Goal: Transaction & Acquisition: Book appointment/travel/reservation

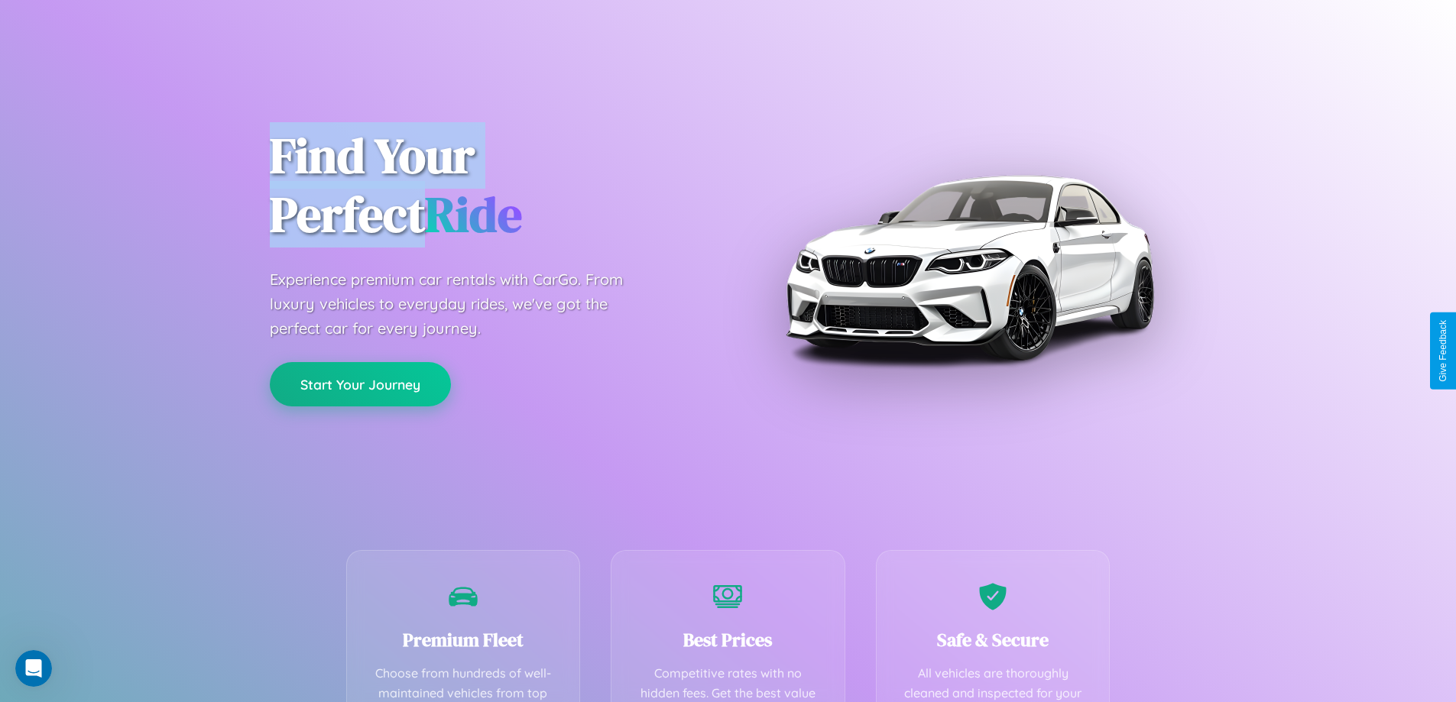
click at [360, 385] on button "Start Your Journey" at bounding box center [360, 384] width 181 height 44
click at [360, 384] on button "Start Your Journey" at bounding box center [360, 384] width 181 height 44
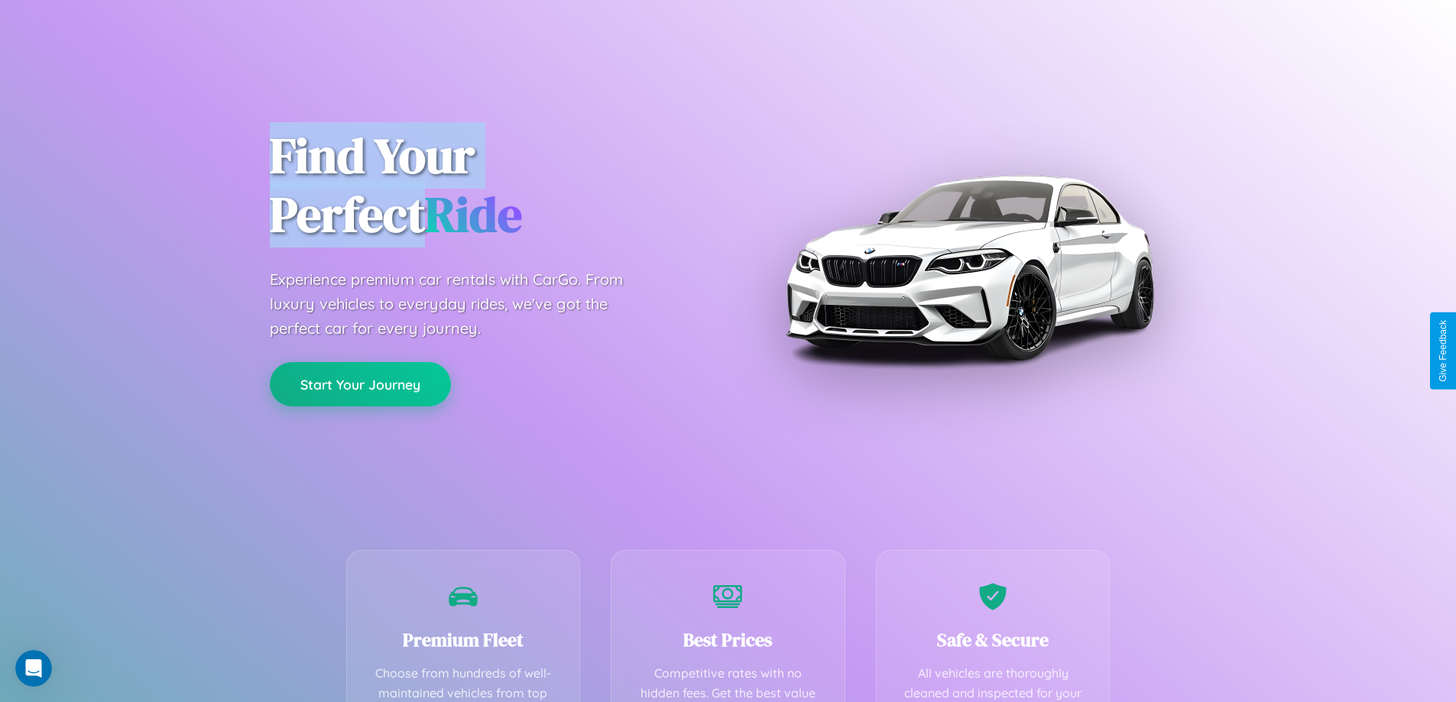
click at [360, 384] on button "Start Your Journey" at bounding box center [360, 384] width 181 height 44
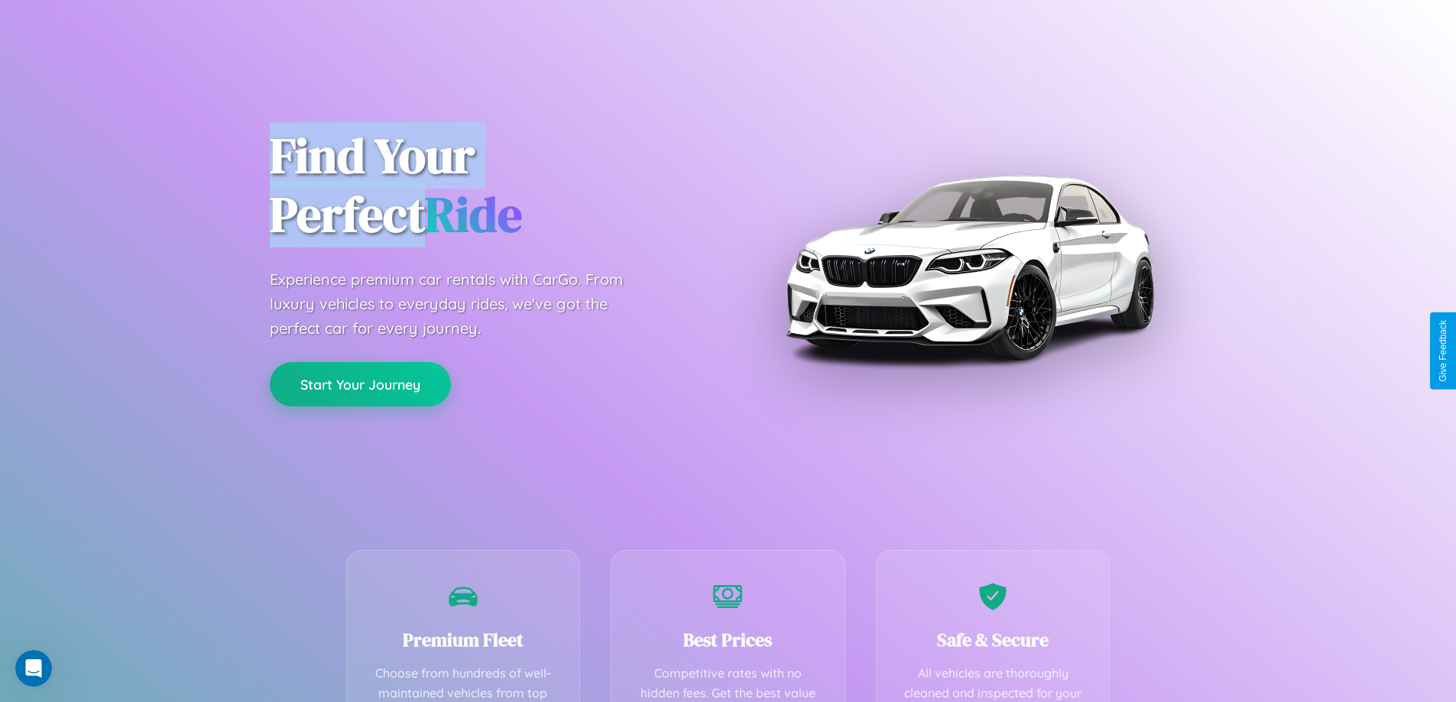
click at [360, 384] on button "Start Your Journey" at bounding box center [360, 384] width 181 height 44
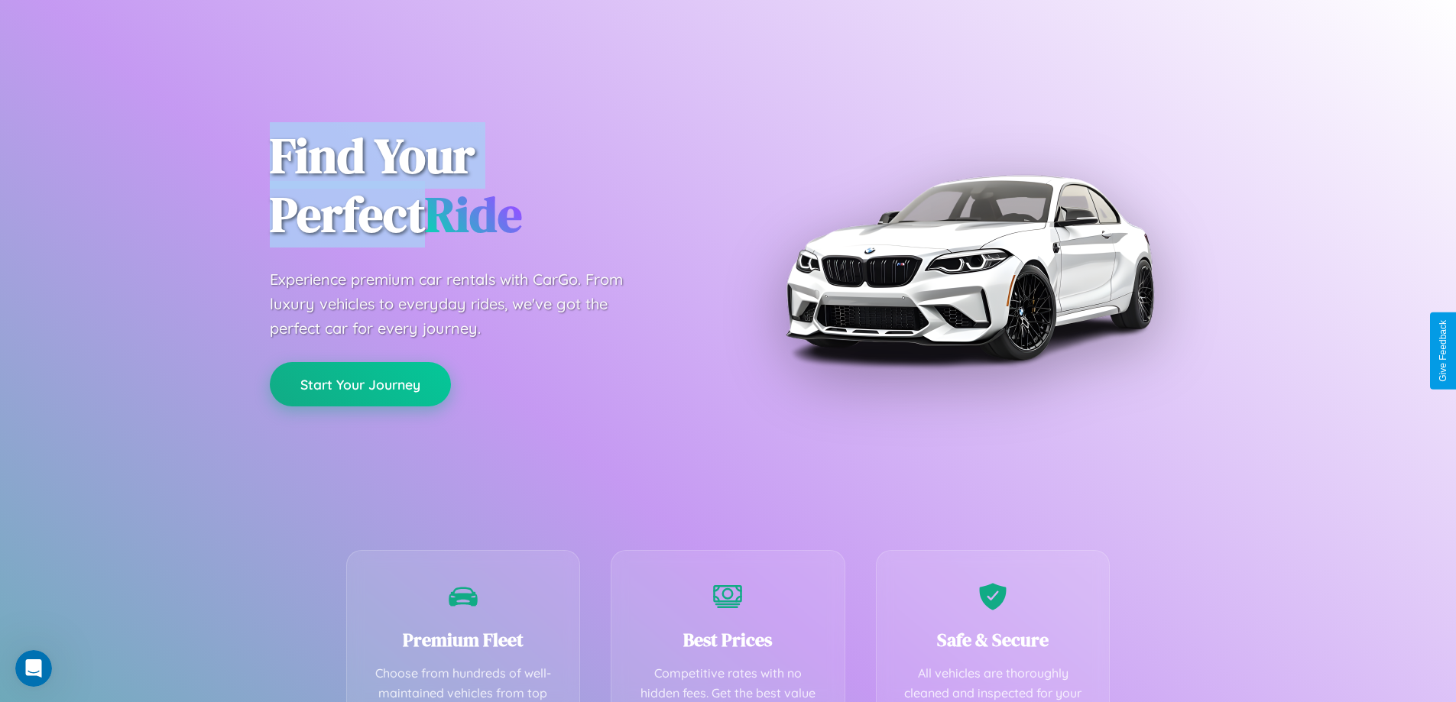
click at [360, 384] on button "Start Your Journey" at bounding box center [360, 384] width 181 height 44
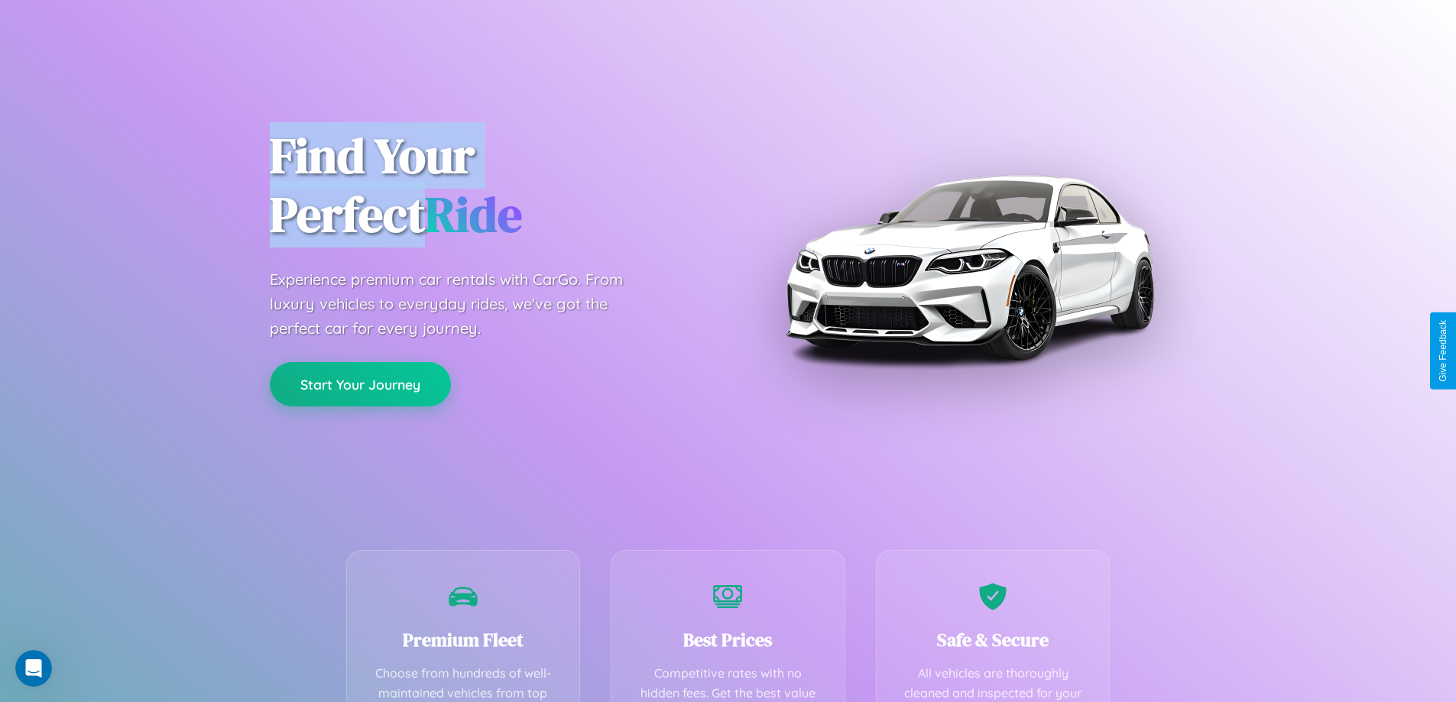
click at [360, 384] on button "Start Your Journey" at bounding box center [360, 384] width 181 height 44
